Goal: Task Accomplishment & Management: Manage account settings

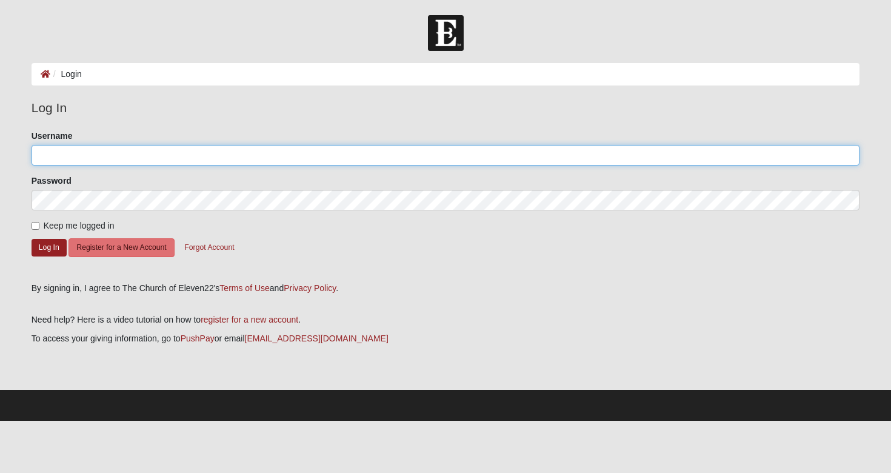
type input "[PERSON_NAME]"
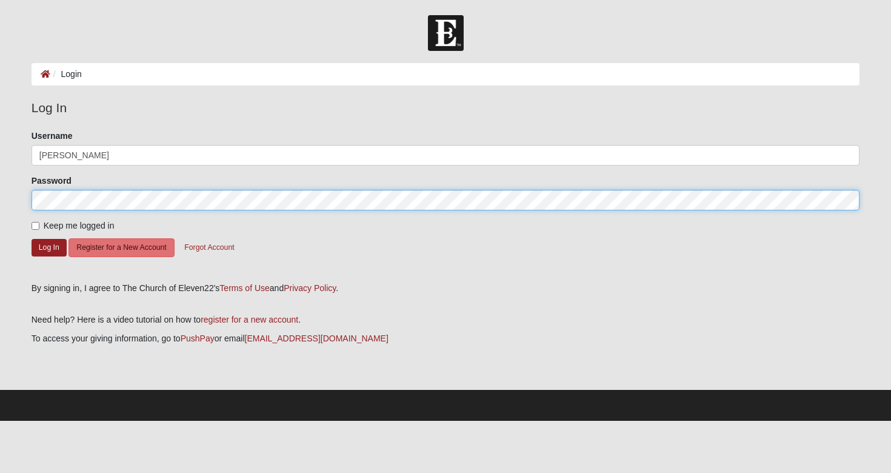
click at [48, 247] on button "Log In" at bounding box center [49, 248] width 35 height 18
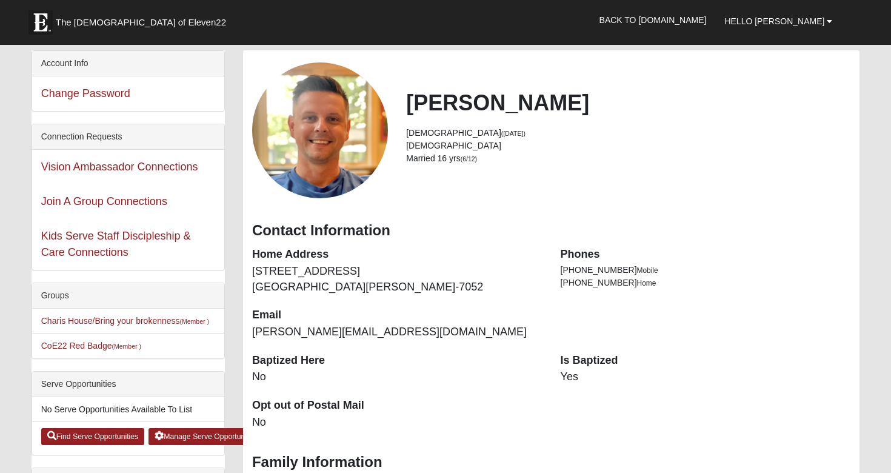
click at [102, 15] on link "The Church of Eleven22" at bounding box center [143, 19] width 242 height 30
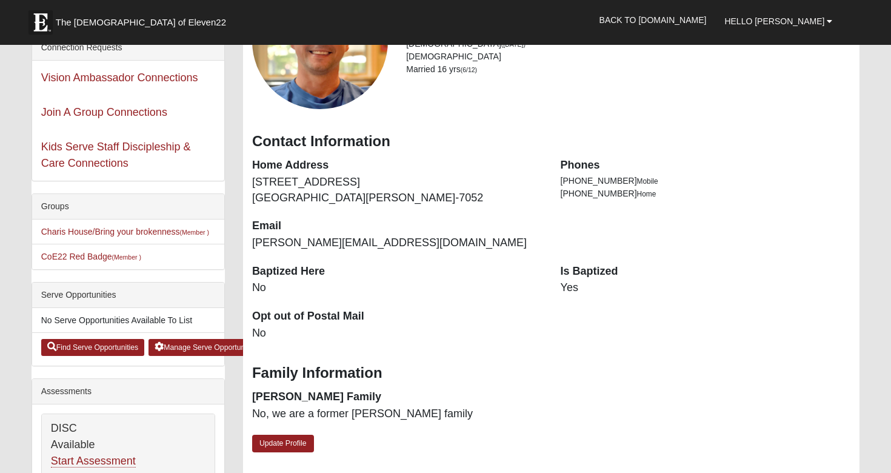
scroll to position [106, 0]
